Goal: Transaction & Acquisition: Purchase product/service

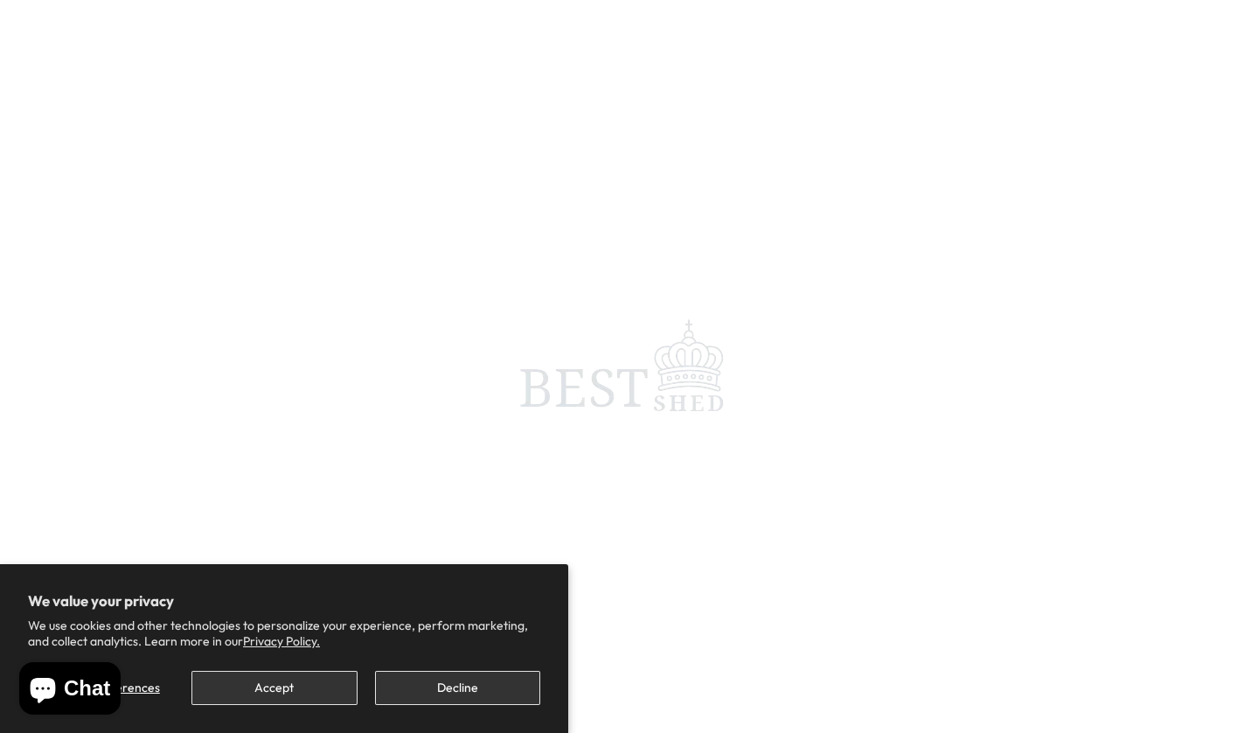
click at [274, 694] on button "Accept" at bounding box center [273, 688] width 165 height 34
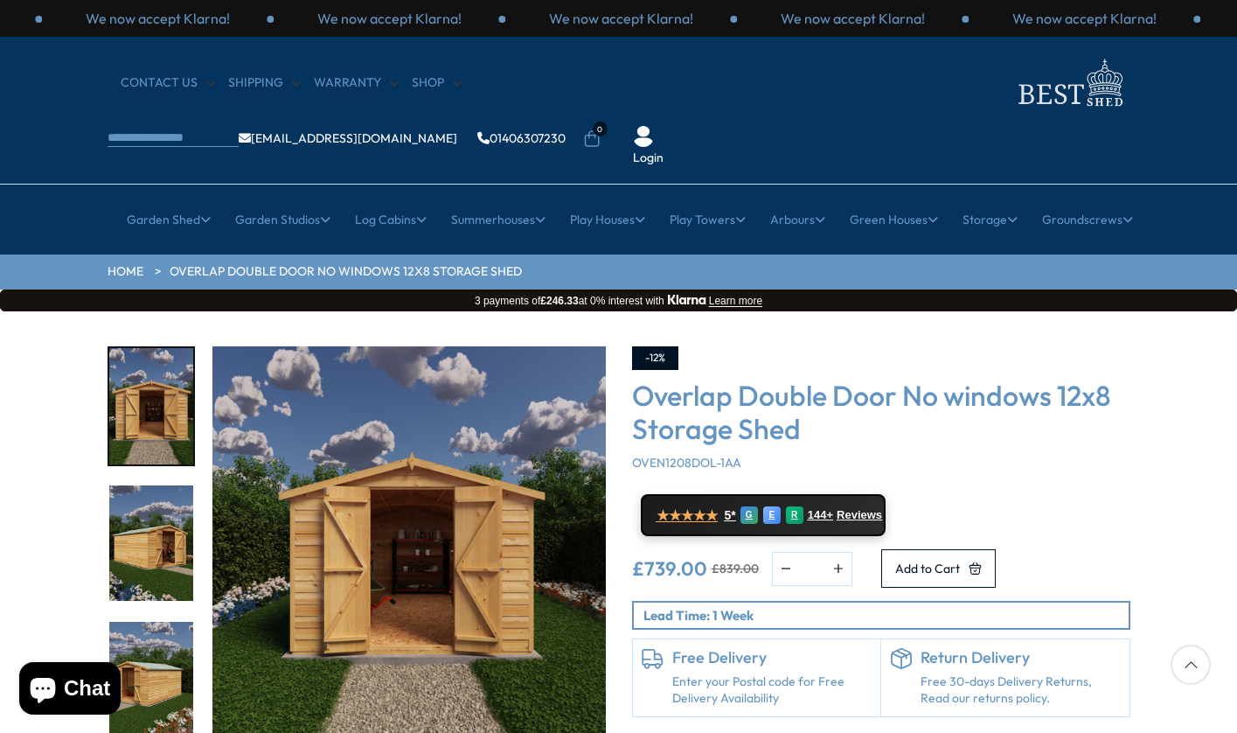
click at [150, 485] on img "2 / 20" at bounding box center [151, 543] width 84 height 116
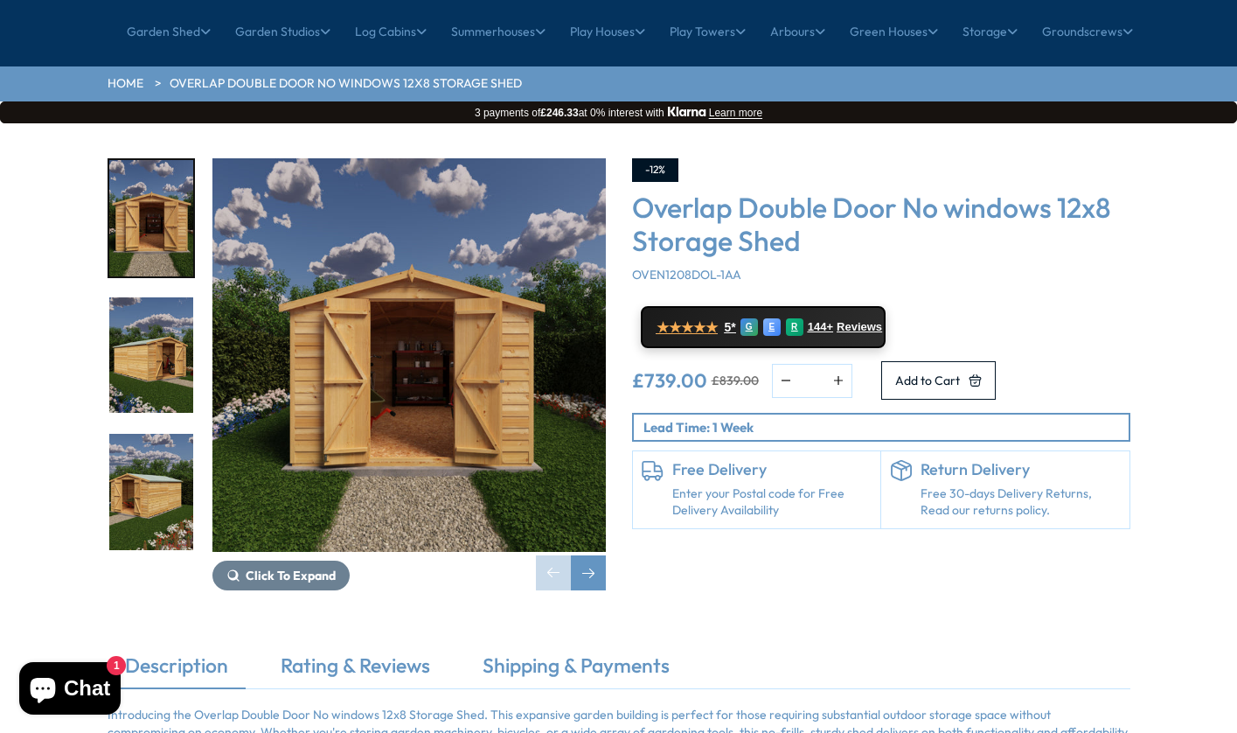
scroll to position [187, 0]
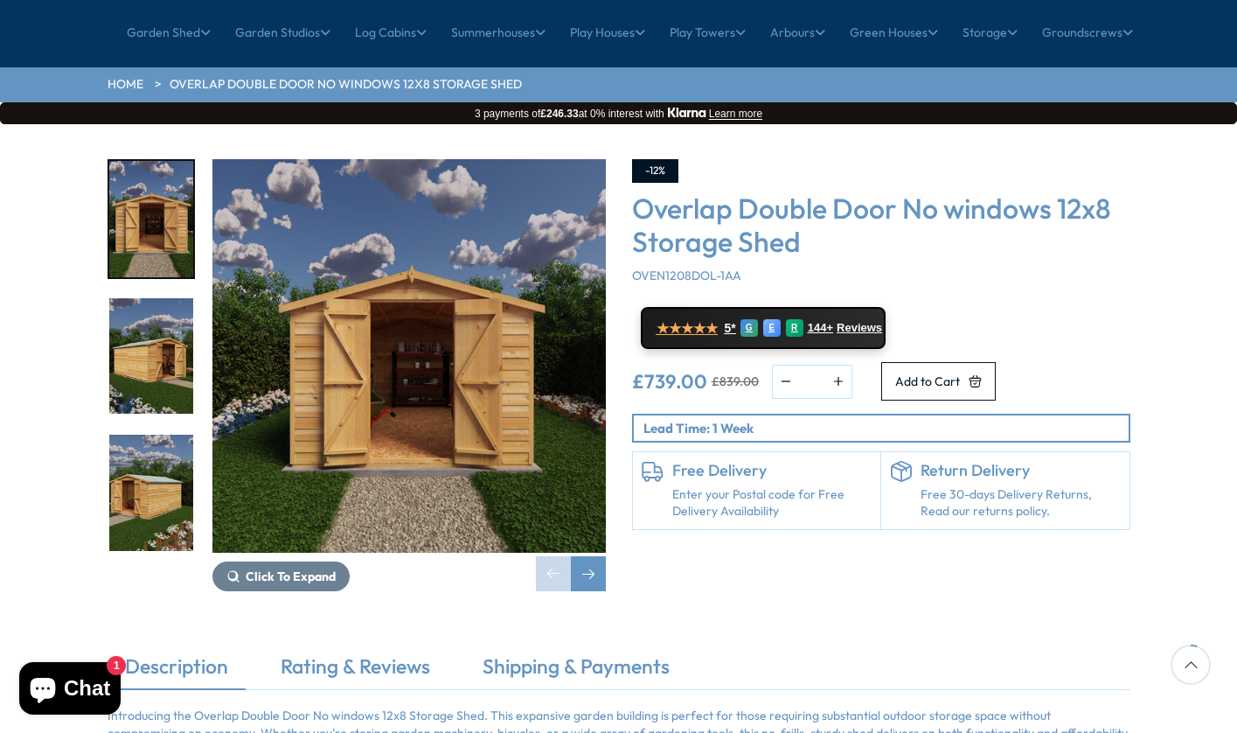
click at [446, 281] on img "1 / 20" at bounding box center [408, 355] width 393 height 393
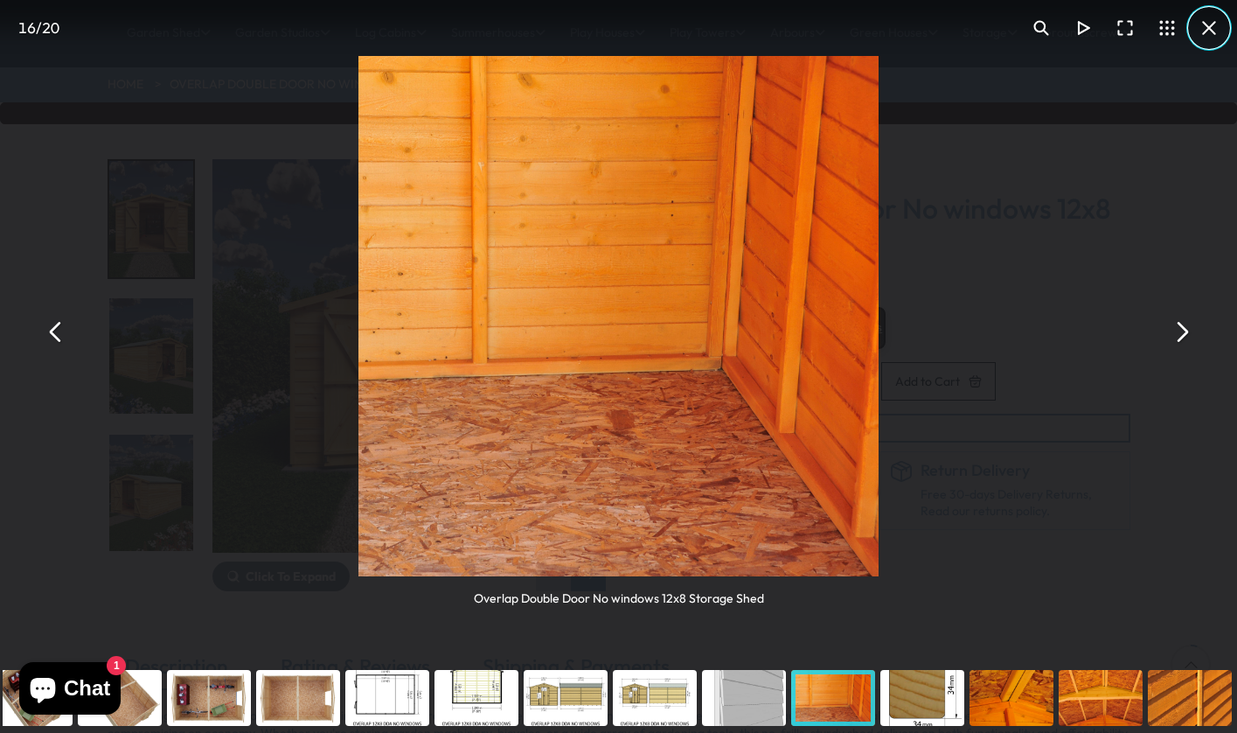
click at [1203, 30] on button "You can close this modal content with the ESC key" at bounding box center [1209, 28] width 42 height 42
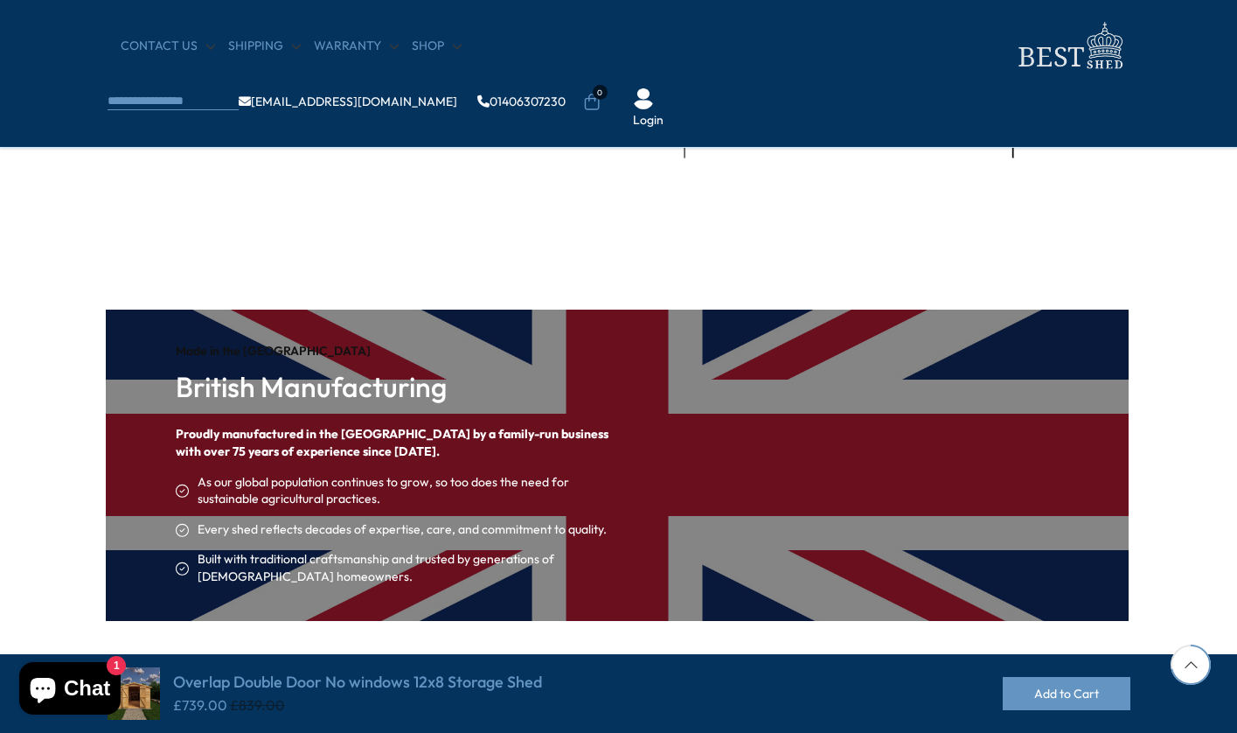
scroll to position [187, 0]
